Goal: Information Seeking & Learning: Learn about a topic

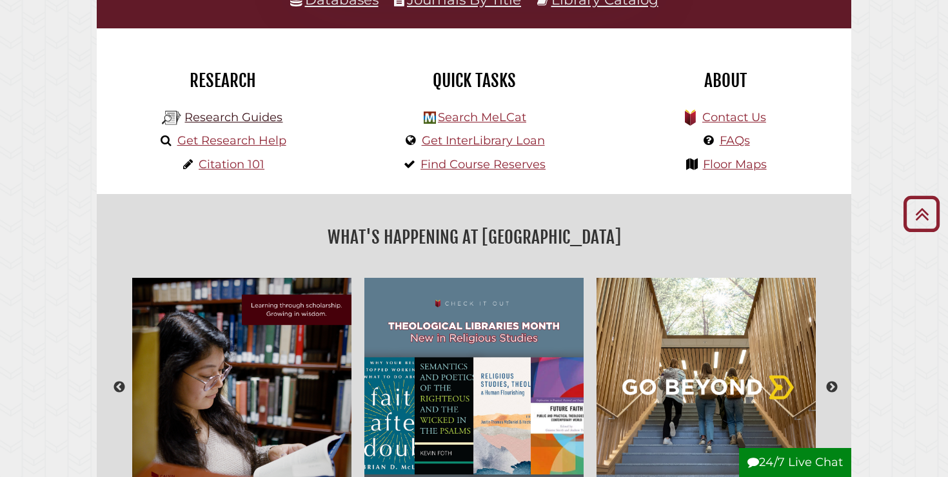
scroll to position [169, 0]
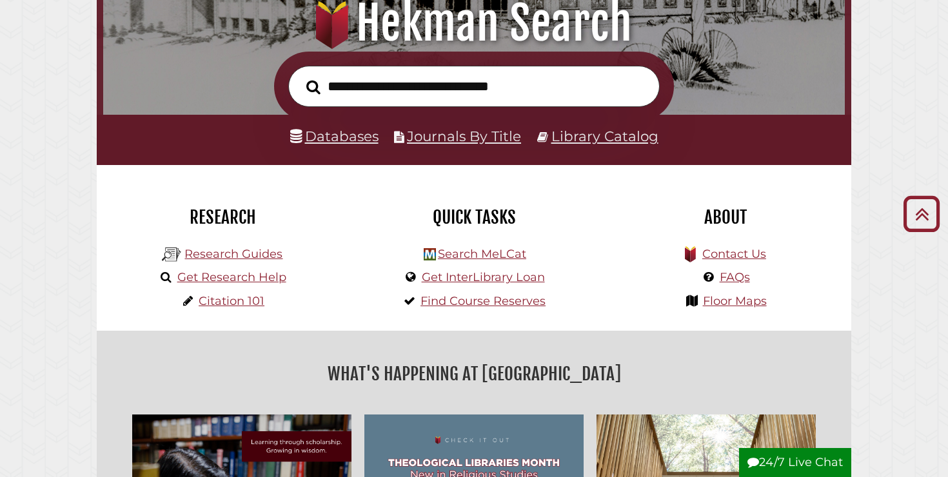
click at [335, 134] on link "Databases" at bounding box center [334, 136] width 88 height 17
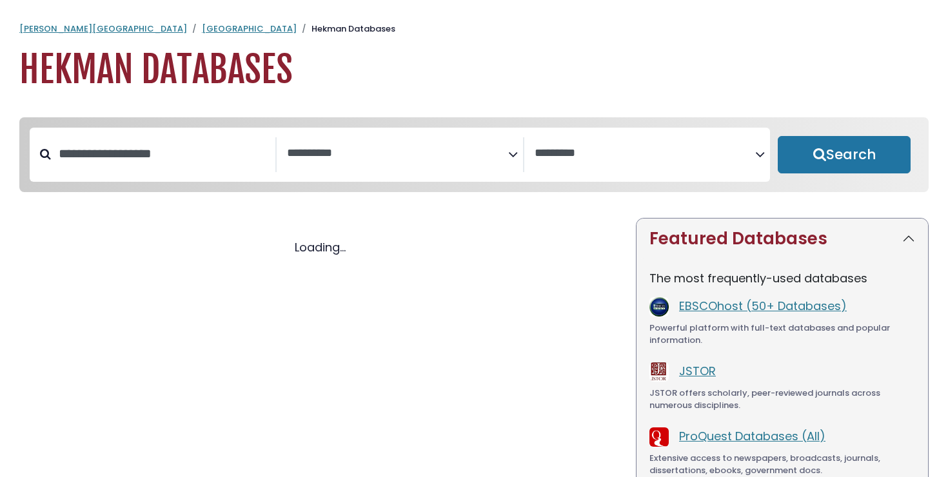
select select "Database Subject Filter"
select select "Database Vendors Filter"
select select "Database Subject Filter"
select select "Database Vendors Filter"
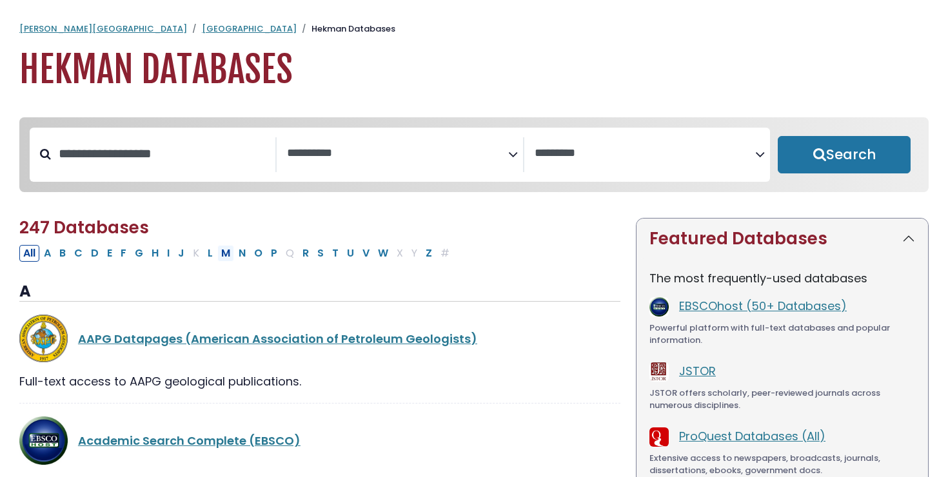
click at [231, 253] on button "M" at bounding box center [225, 253] width 17 height 17
select select "Database Subject Filter"
select select "Database Vendors Filter"
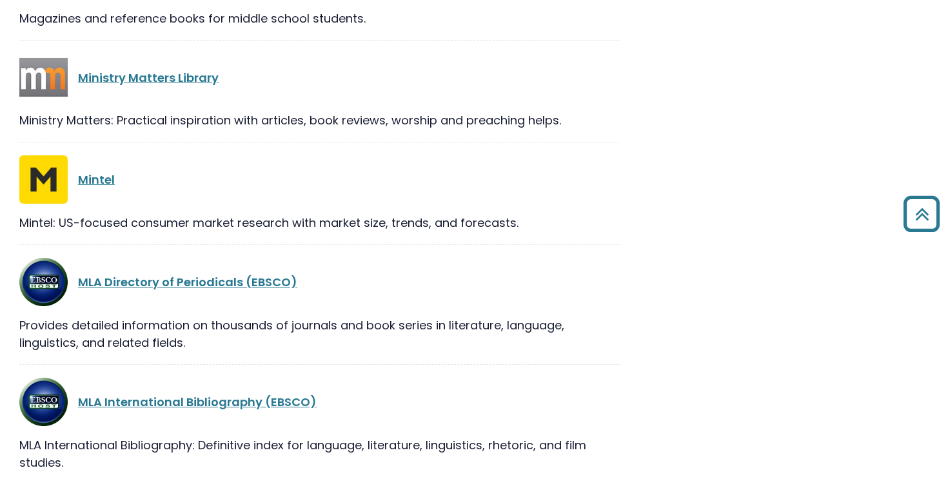
scroll to position [1112, 0]
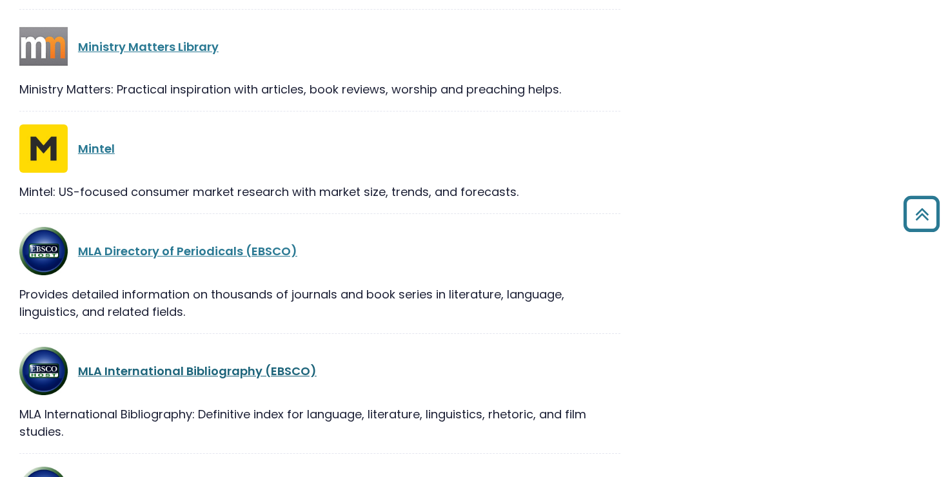
click at [165, 366] on link "MLA International Bibliography (EBSCO)" at bounding box center [197, 371] width 239 height 16
